Goal: Transaction & Acquisition: Purchase product/service

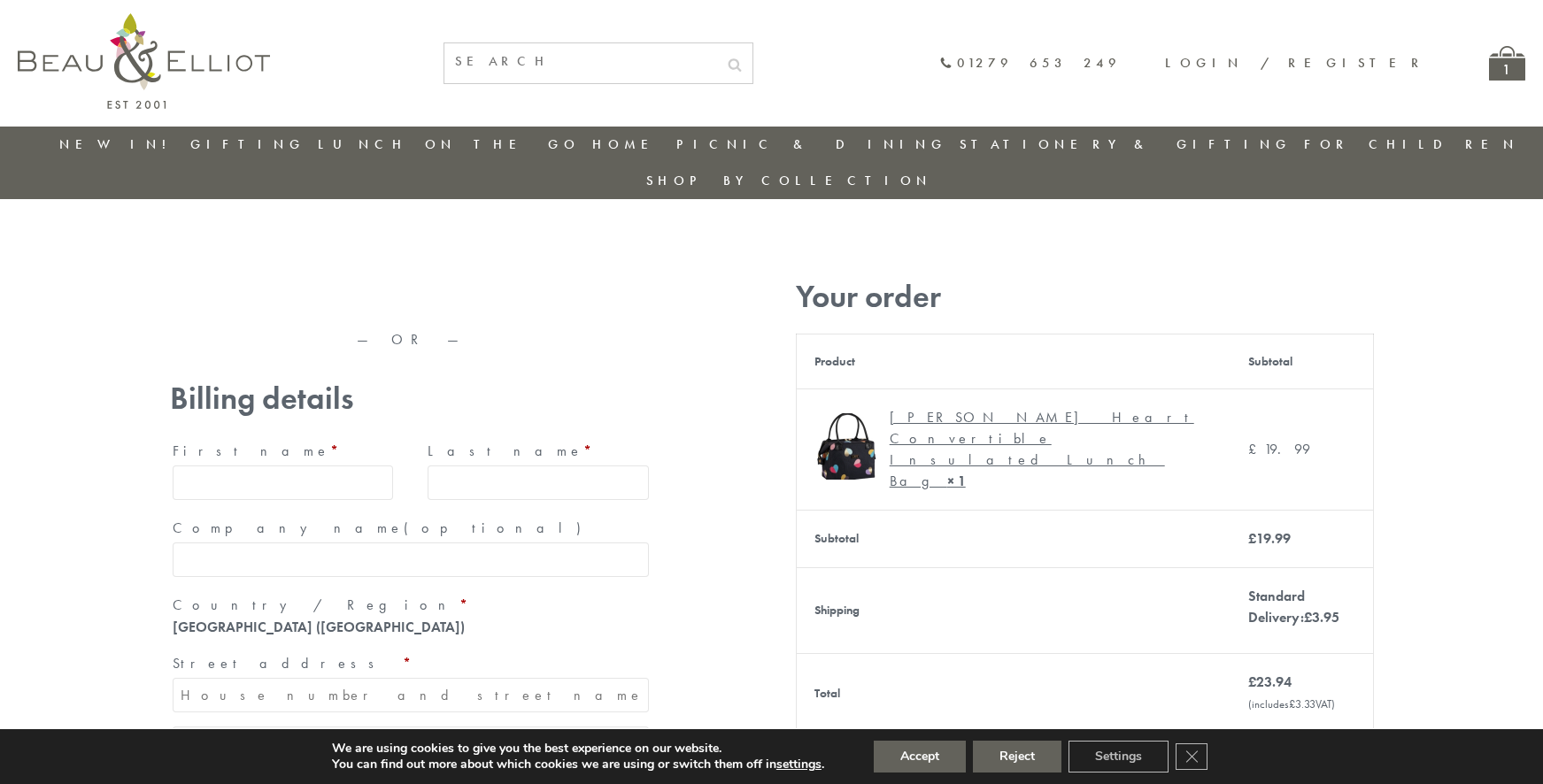
type input "maria33@yahoo.com"
type input "Maria"
type input "Williams"
type input "23, Scottsdale, Happytown"
type input "London"
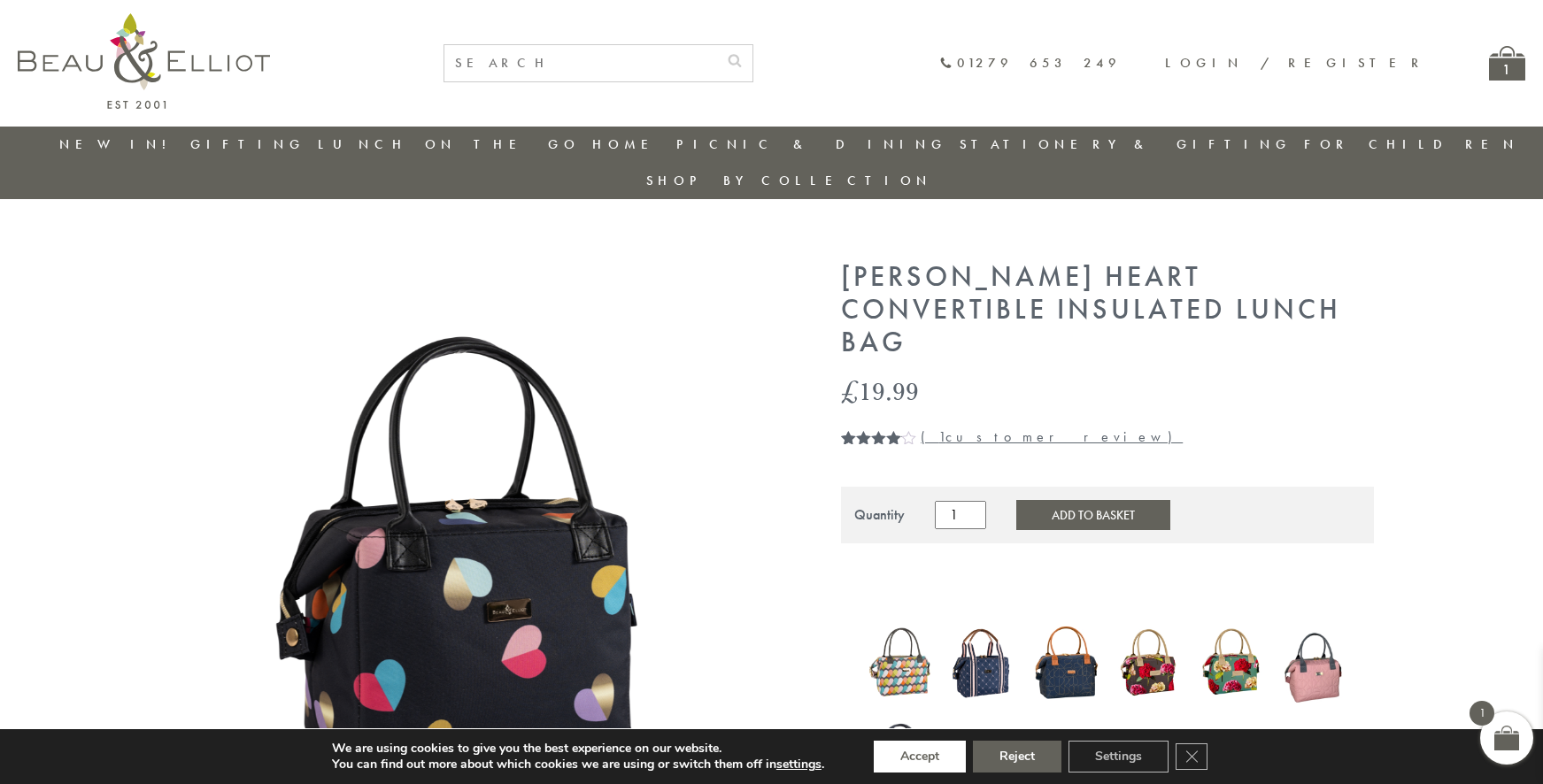
click at [921, 756] on button "Accept" at bounding box center [919, 756] width 92 height 32
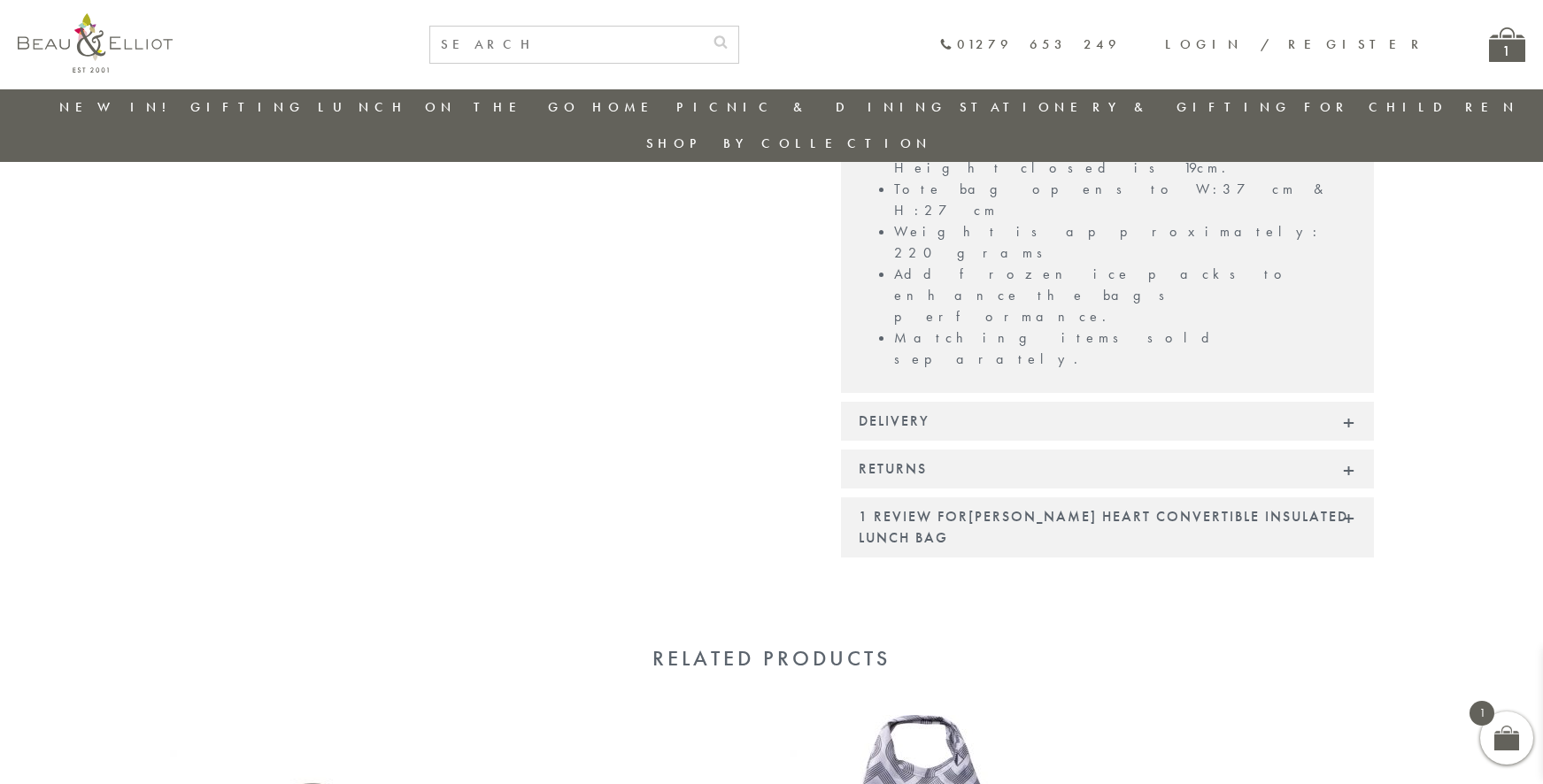
scroll to position [1518, 0]
